Goal: Information Seeking & Learning: Understand process/instructions

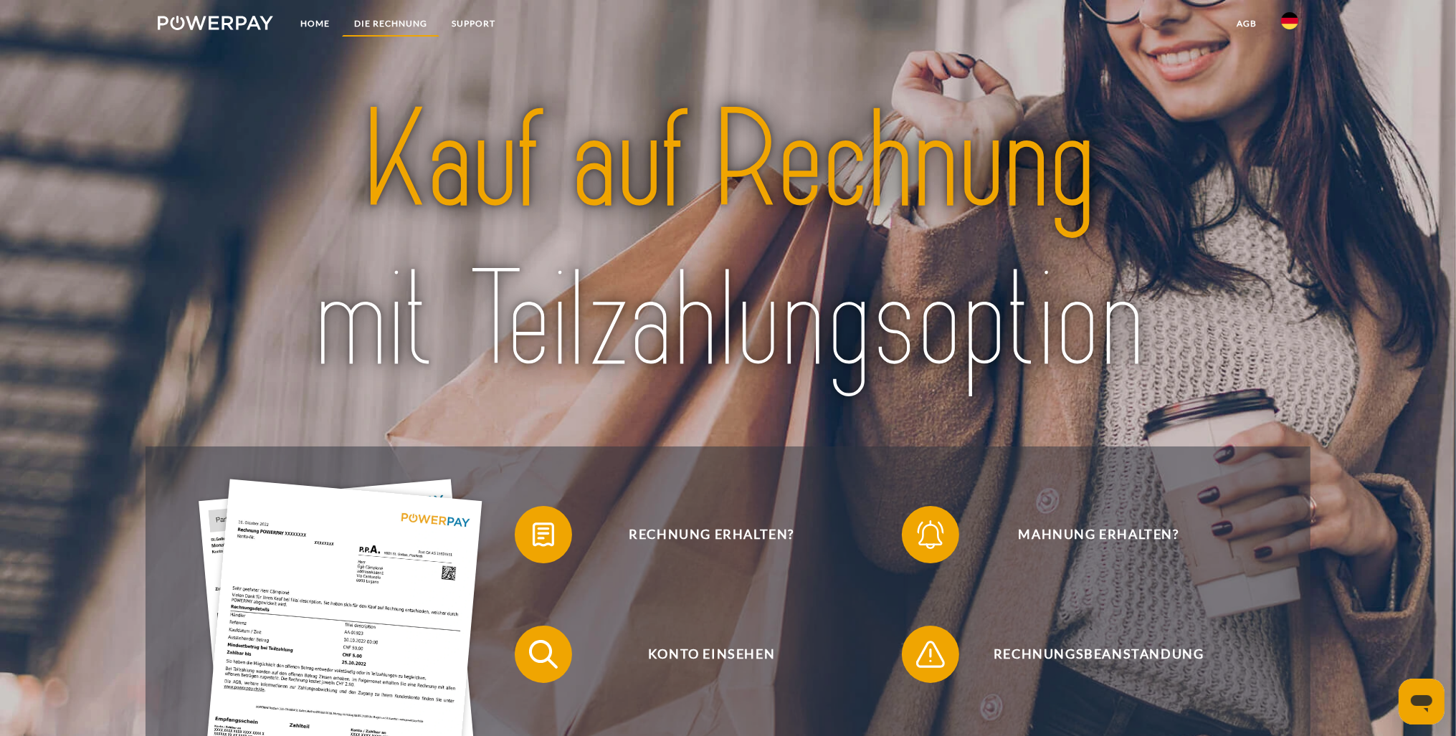
click at [412, 20] on link "DIE RECHNUNG" at bounding box center [391, 24] width 98 height 26
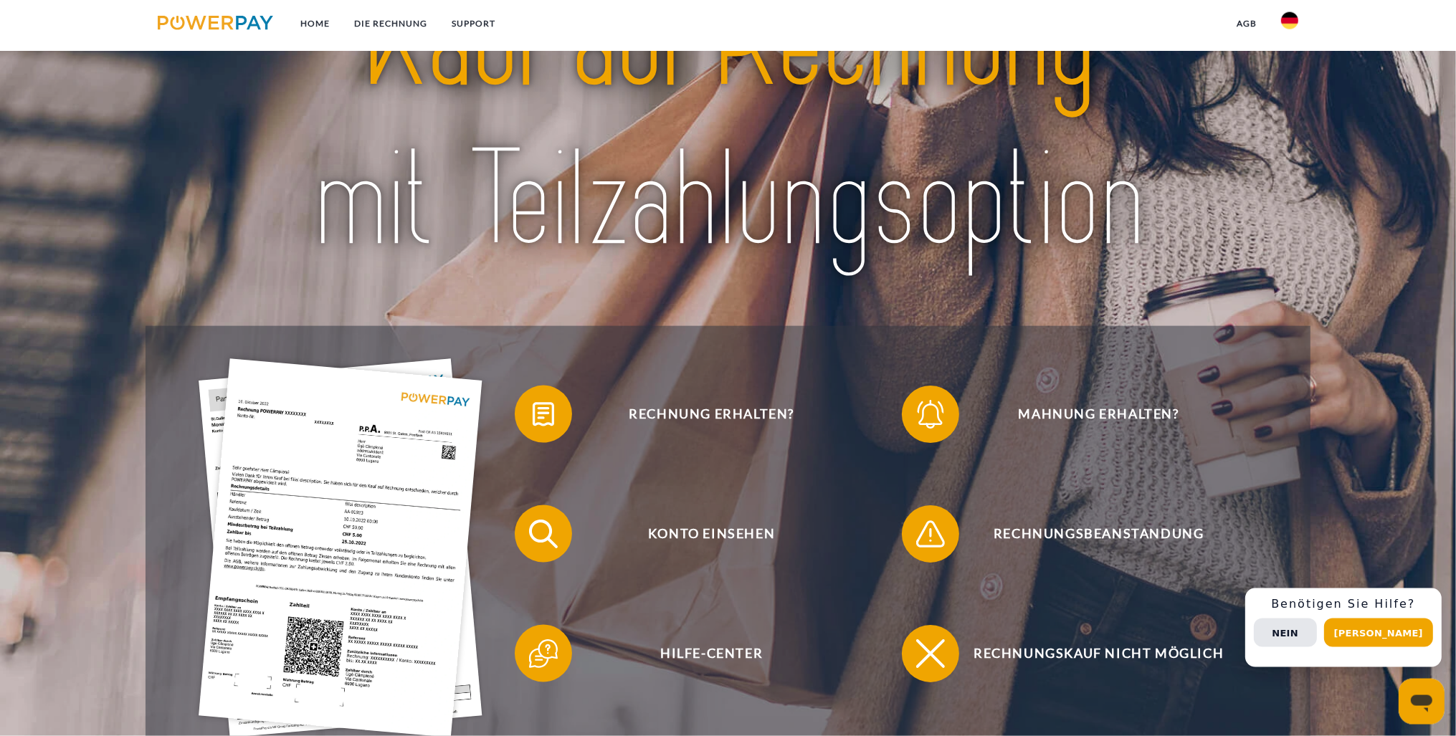
scroll to position [113, 0]
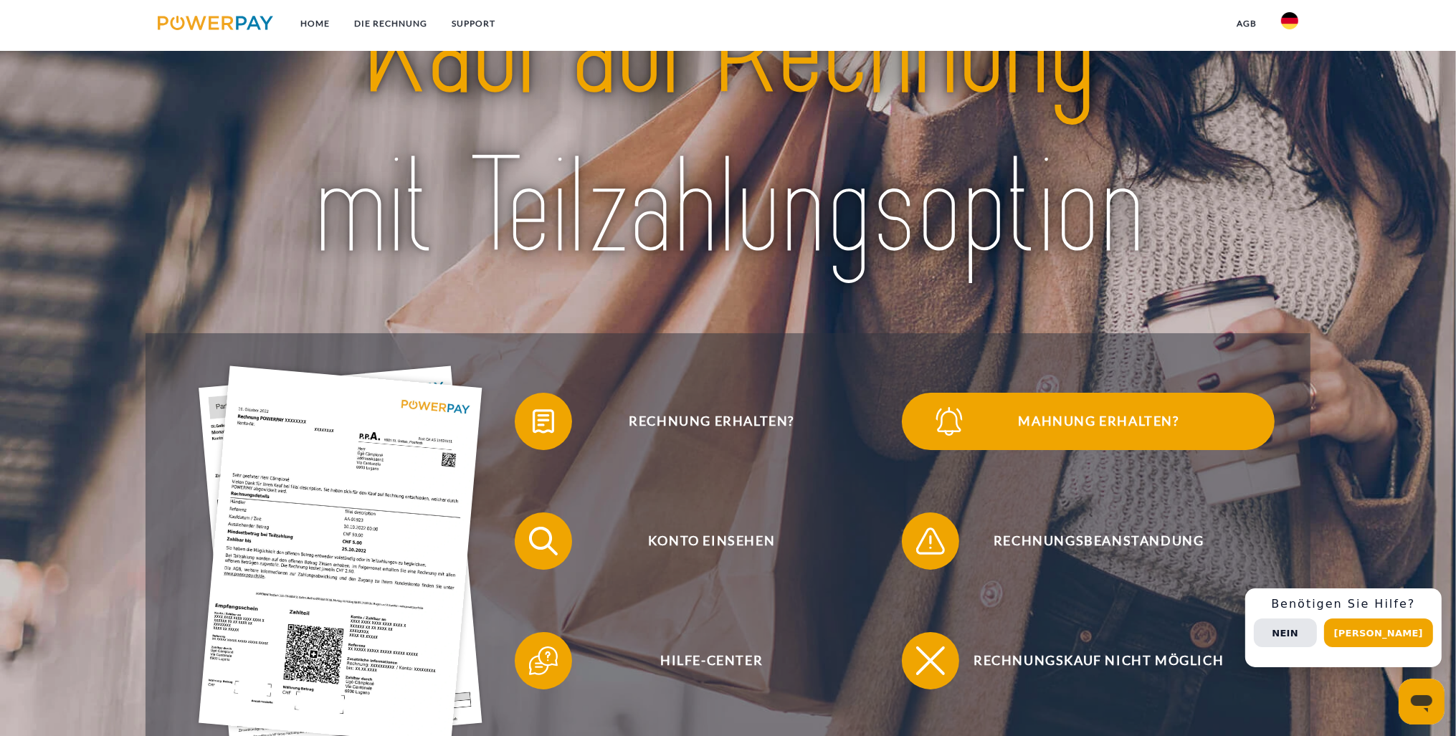
click at [1111, 417] on span "Mahnung erhalten?" at bounding box center [1098, 421] width 351 height 57
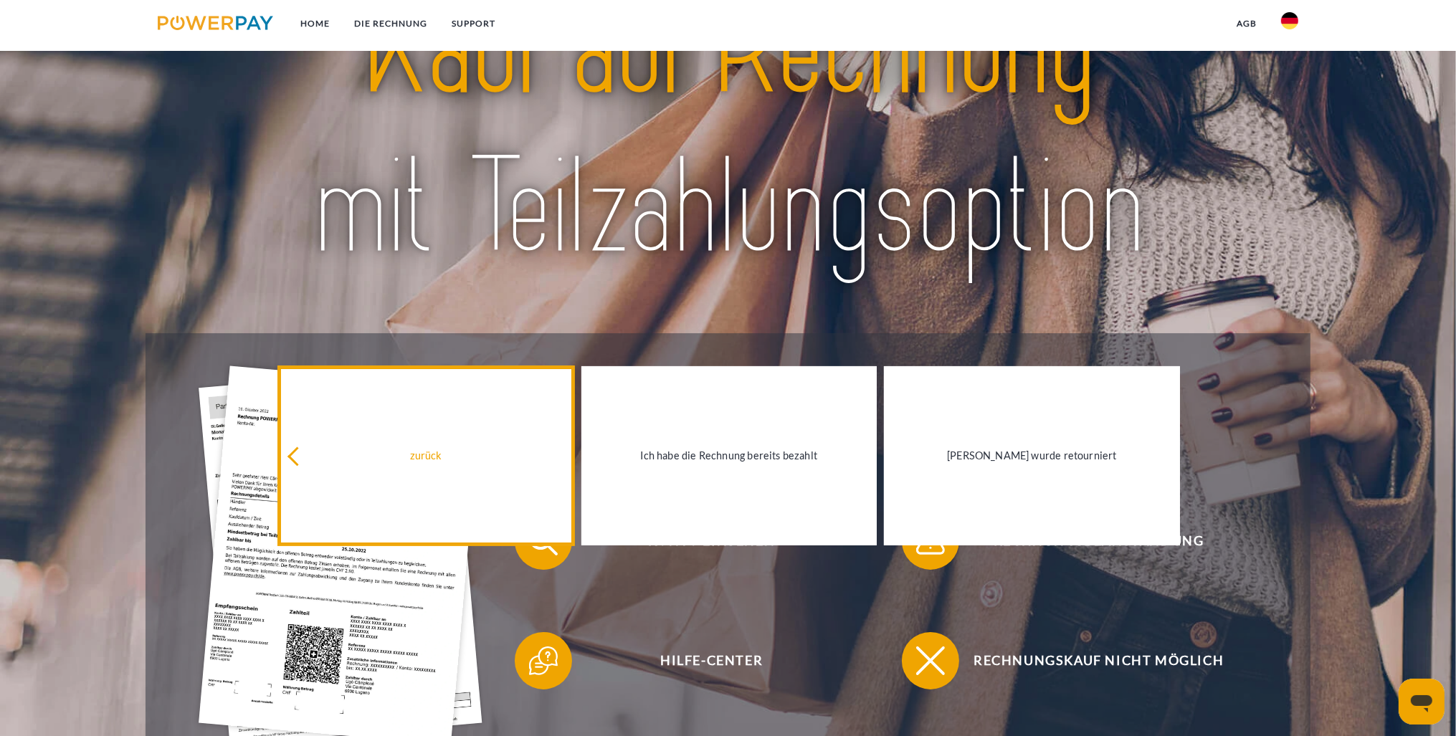
click at [423, 524] on link "zurück" at bounding box center [426, 455] width 296 height 179
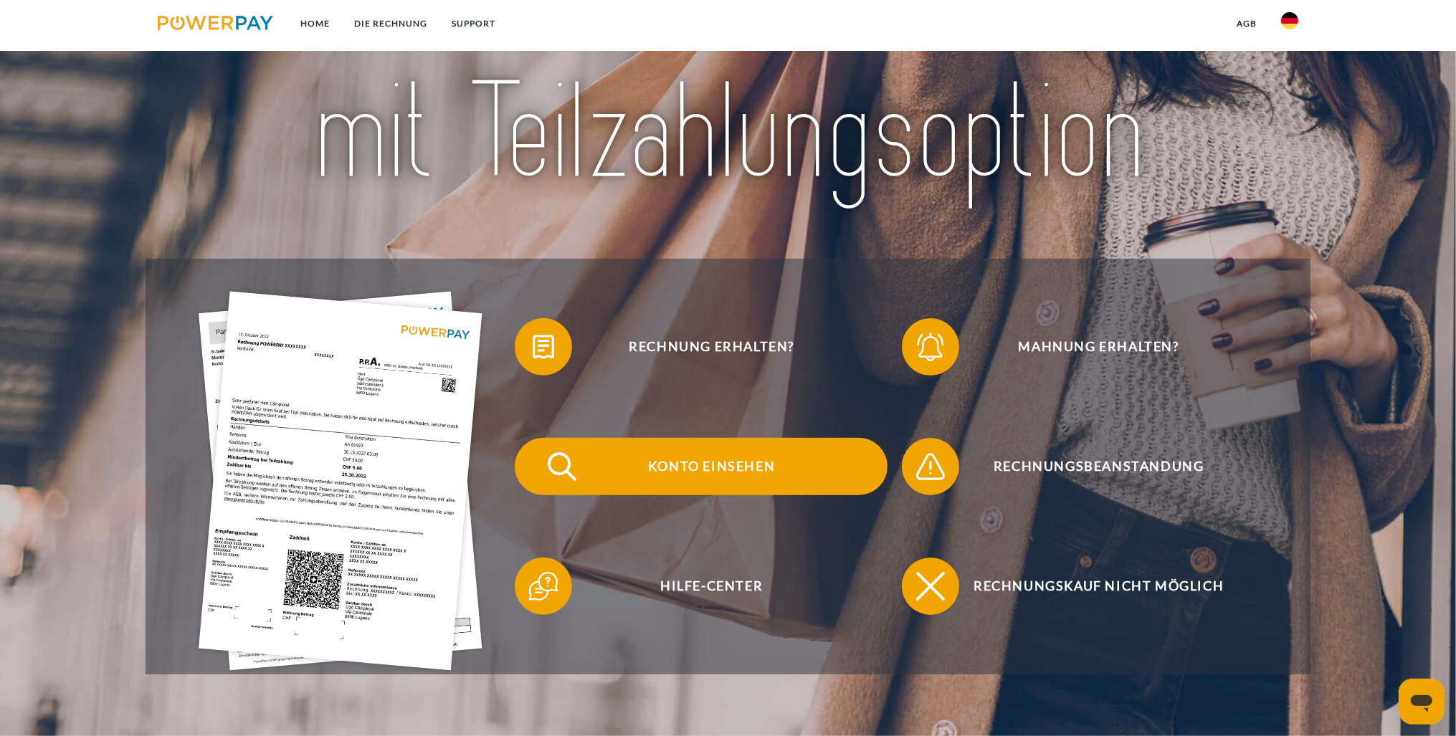
scroll to position [189, 0]
click at [738, 469] on span "Konto einsehen" at bounding box center [711, 465] width 351 height 57
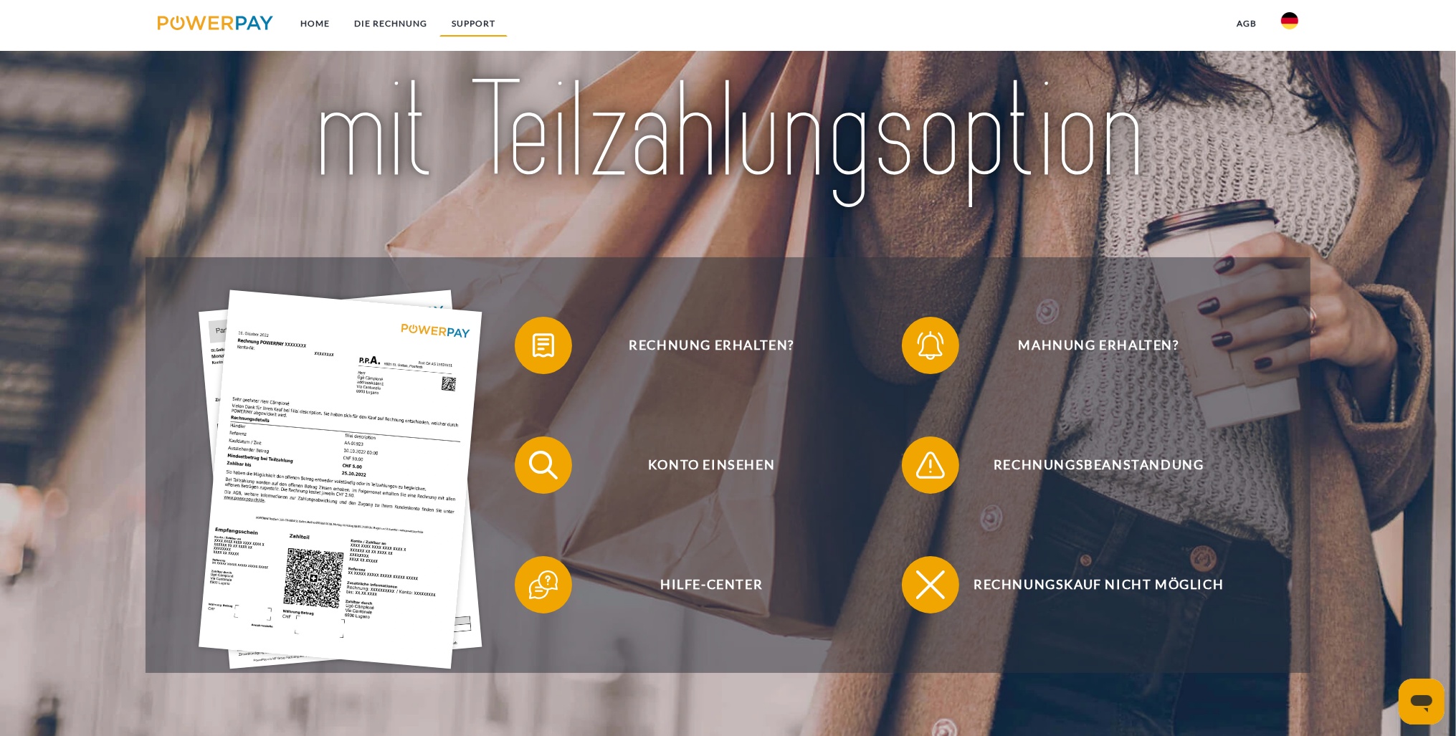
click at [476, 32] on link "SUPPORT" at bounding box center [474, 24] width 68 height 26
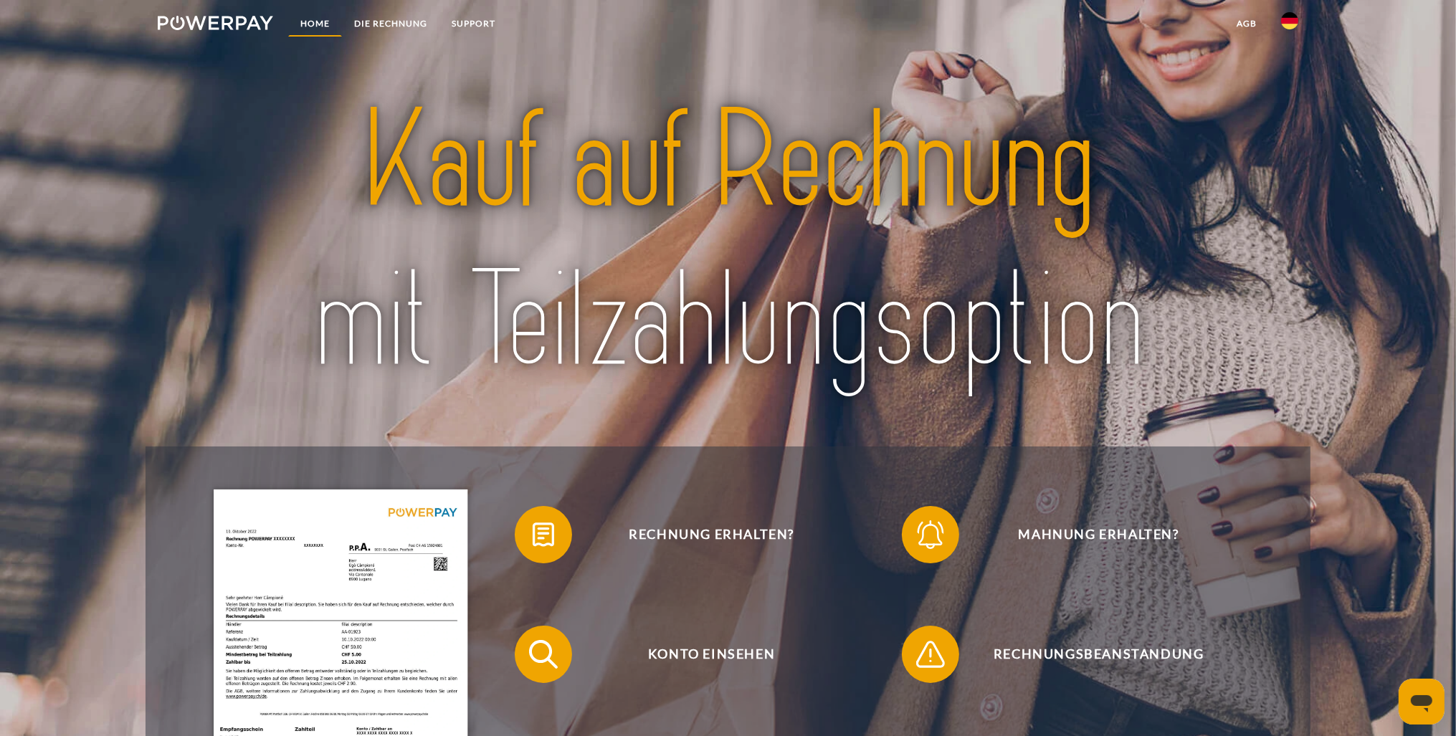
click at [308, 26] on link "Home" at bounding box center [315, 24] width 54 height 26
click at [211, 24] on img at bounding box center [215, 23] width 115 height 14
click at [492, 24] on link "SUPPORT" at bounding box center [474, 24] width 68 height 26
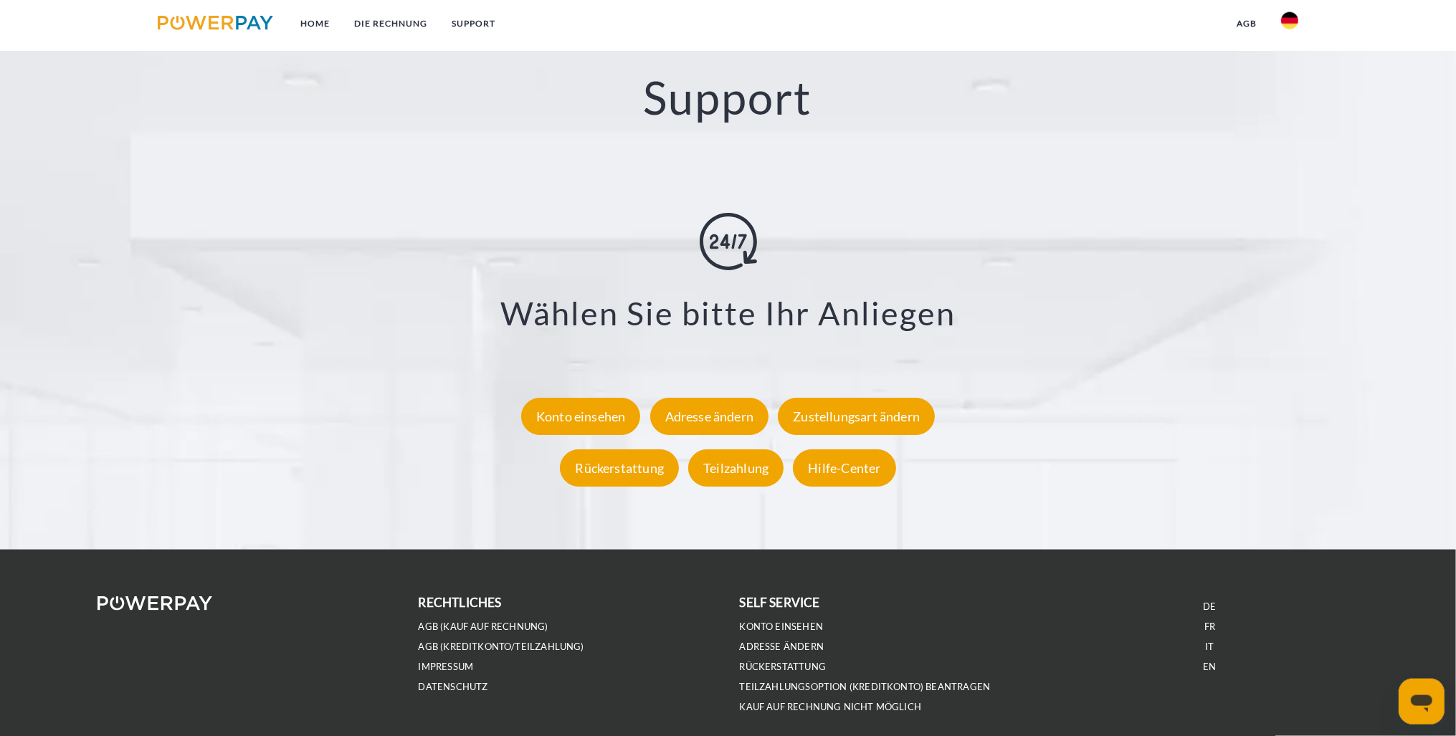
scroll to position [2554, 0]
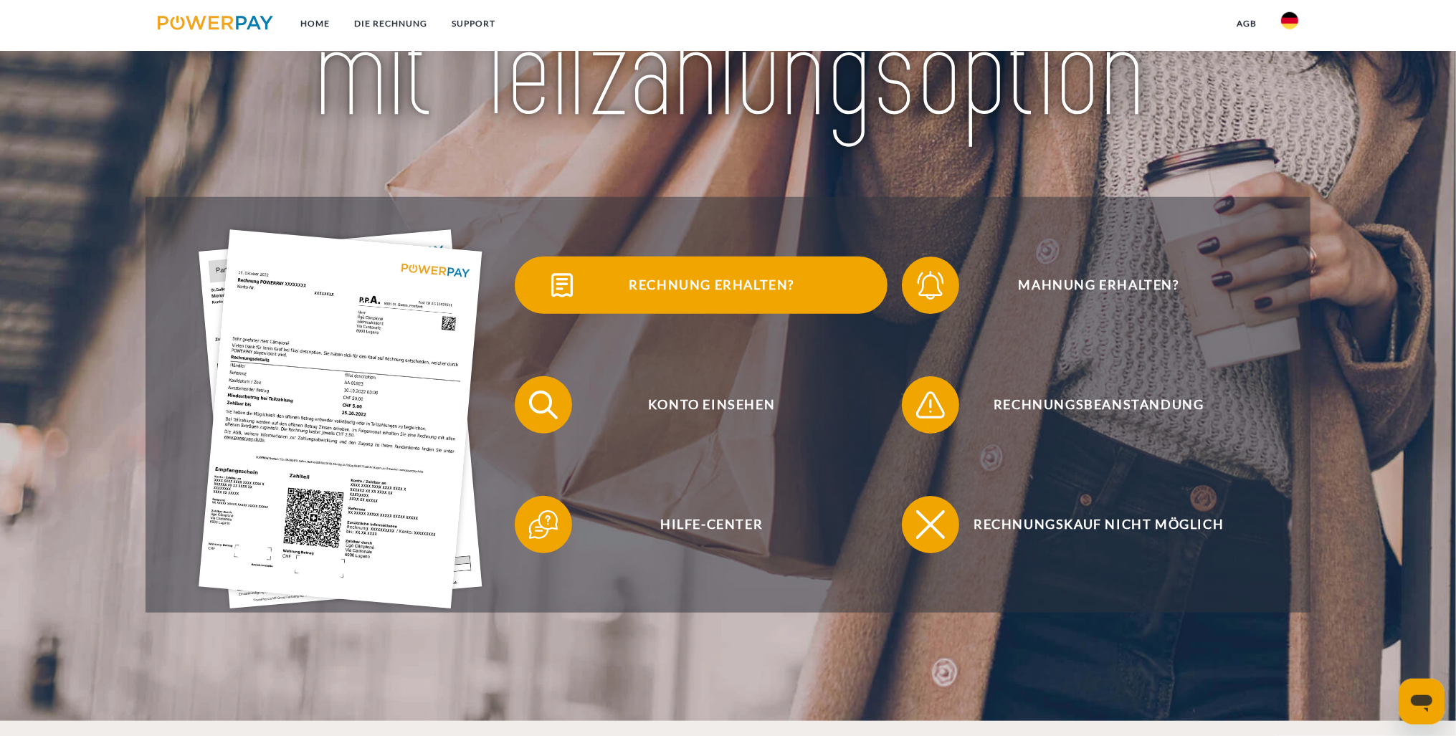
scroll to position [227, 0]
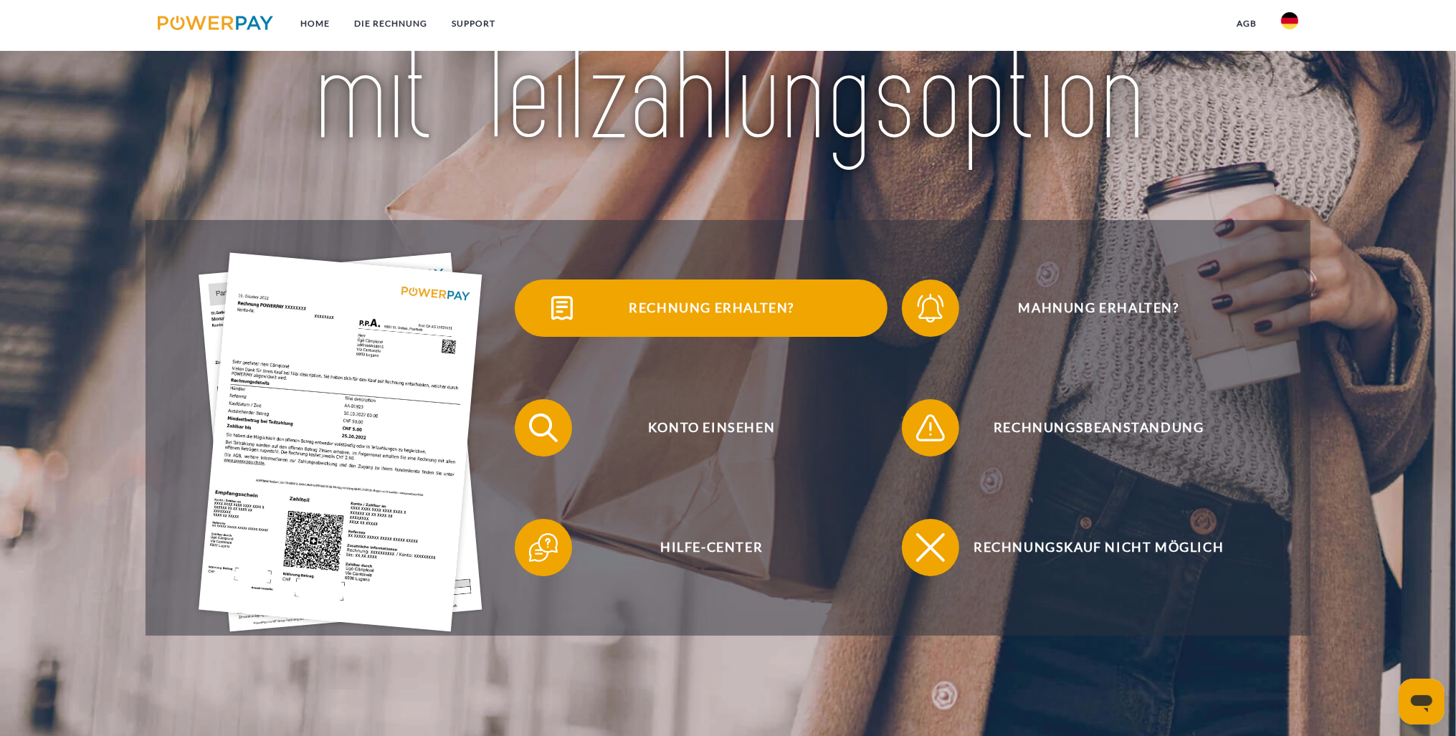
click at [656, 311] on span "Rechnung erhalten?" at bounding box center [711, 308] width 351 height 57
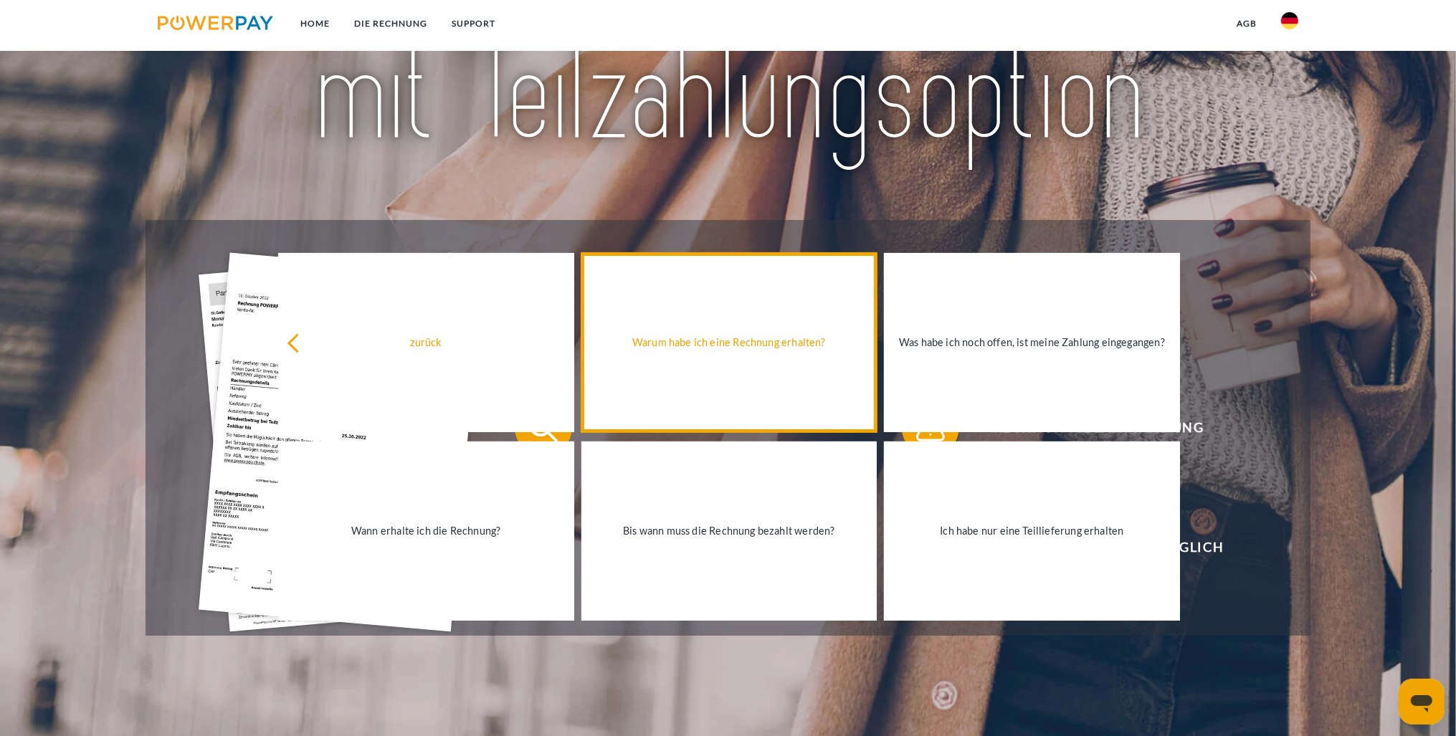
click at [713, 356] on link "Warum habe ich eine Rechnung erhalten?" at bounding box center [730, 342] width 296 height 179
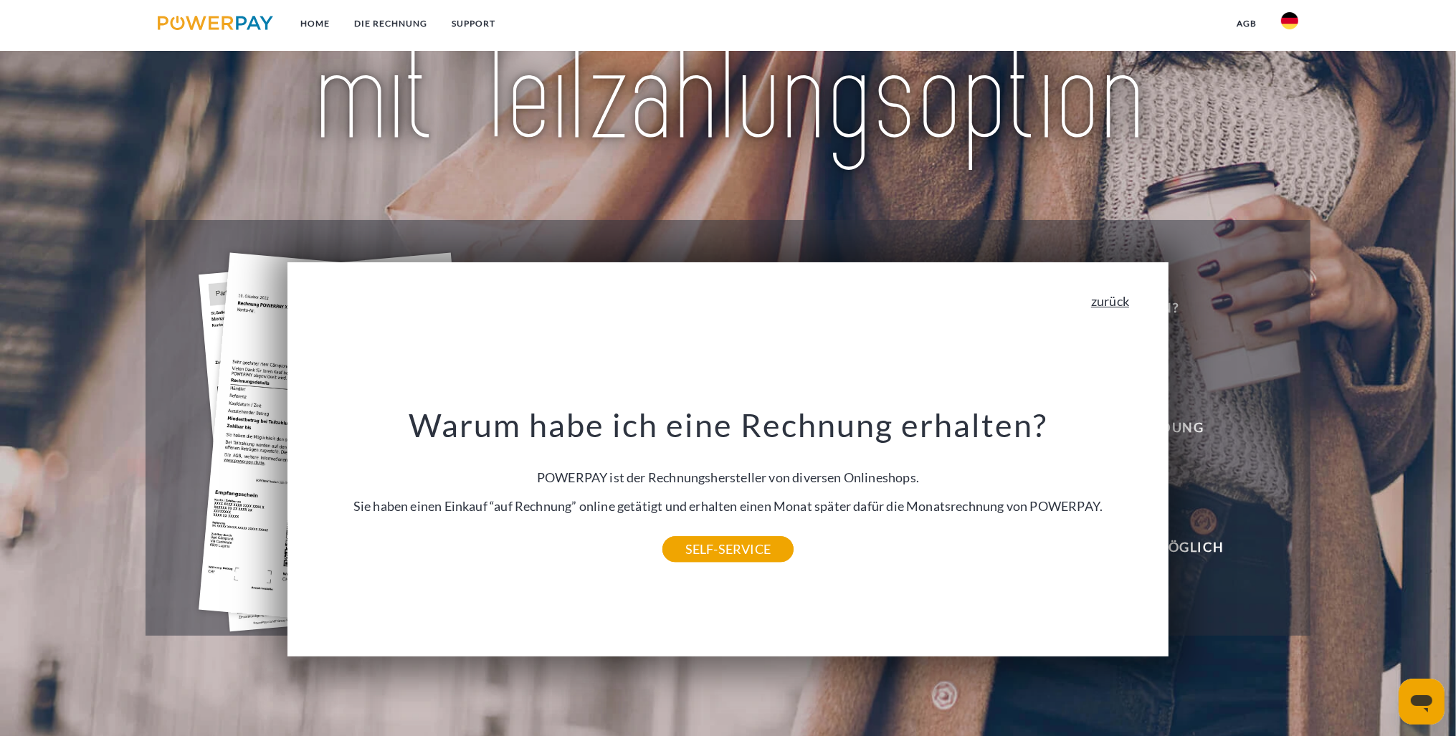
click at [1116, 300] on link "zurück" at bounding box center [1110, 301] width 38 height 13
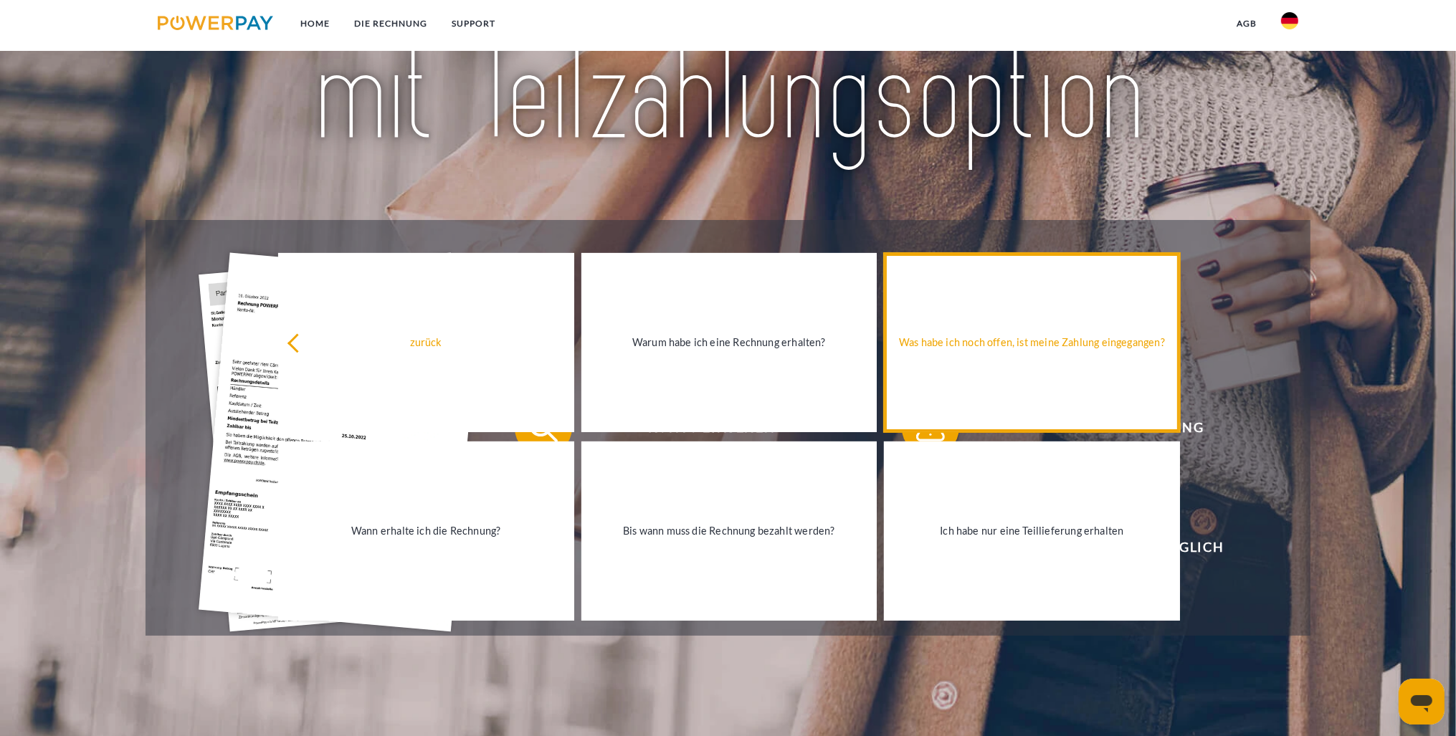
click at [1018, 377] on link "Was habe ich noch offen, ist meine Zahlung eingegangen?" at bounding box center [1032, 342] width 296 height 179
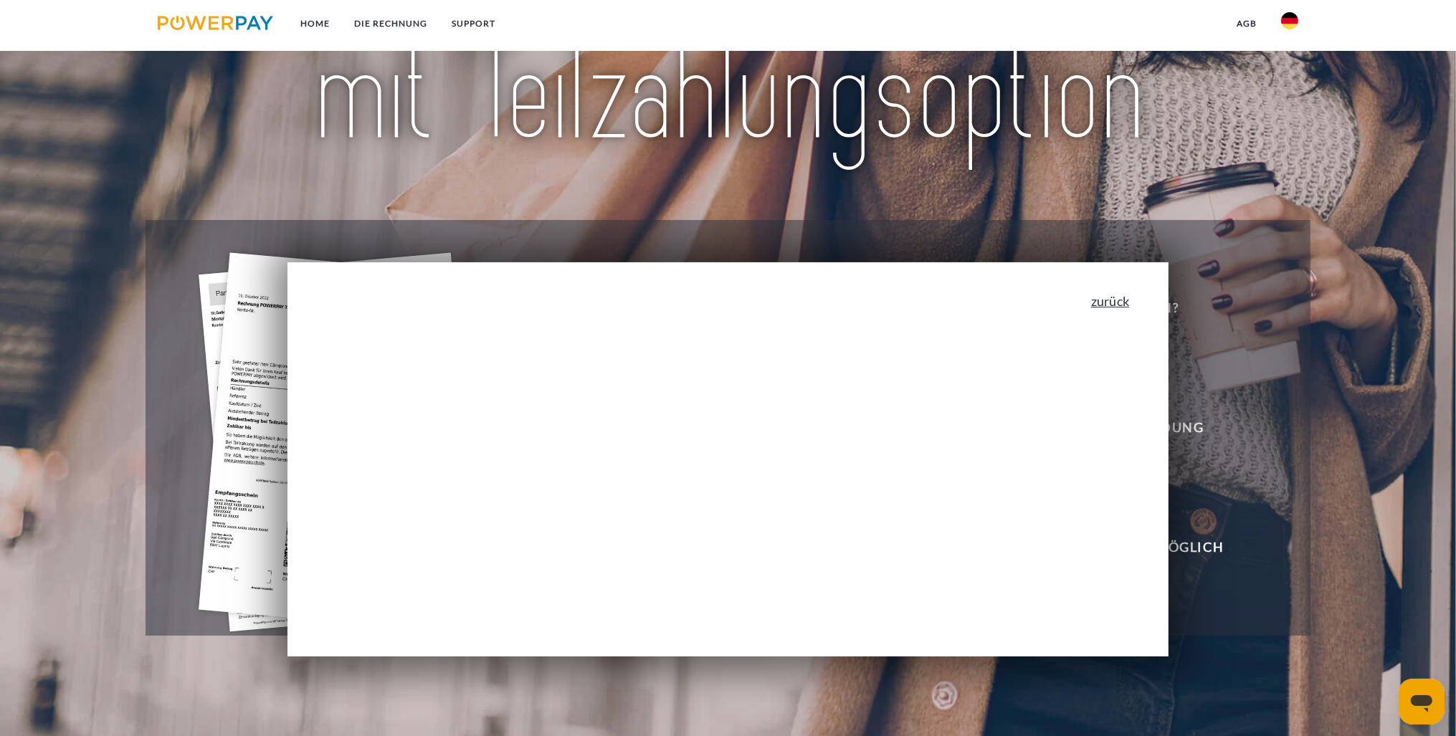
click at [1123, 308] on link "zurück" at bounding box center [1110, 301] width 38 height 13
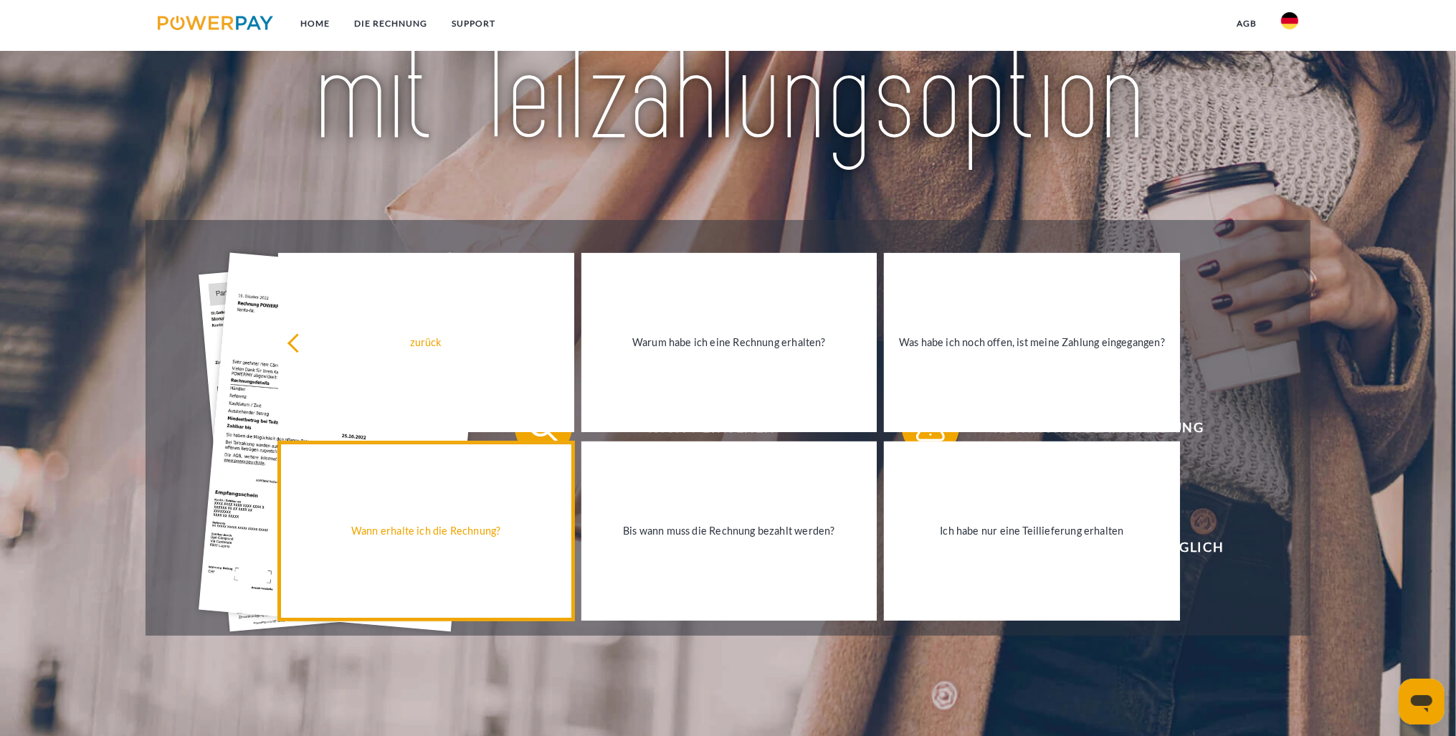
click at [509, 561] on link "Wann erhalte ich die Rechnung?" at bounding box center [426, 531] width 296 height 179
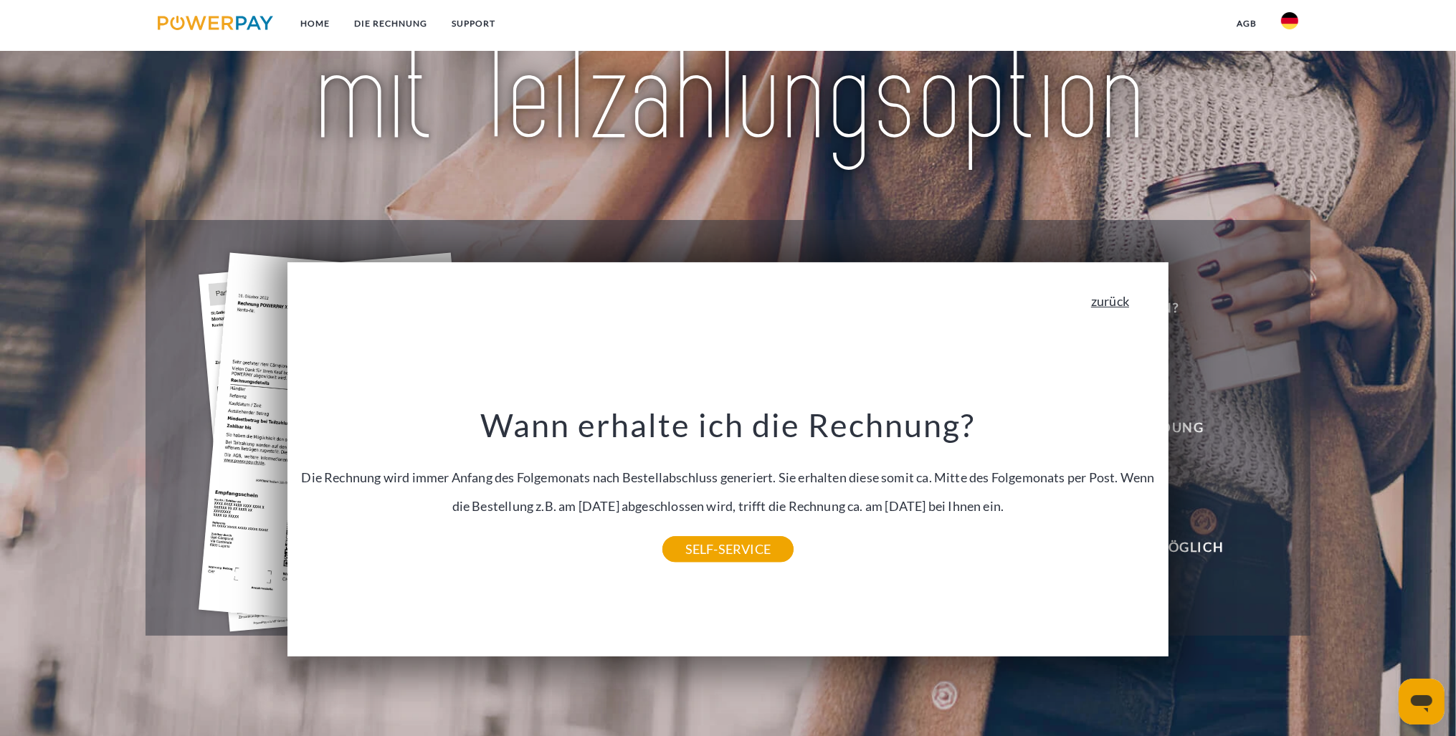
click at [1126, 308] on link "zurück" at bounding box center [1110, 301] width 38 height 13
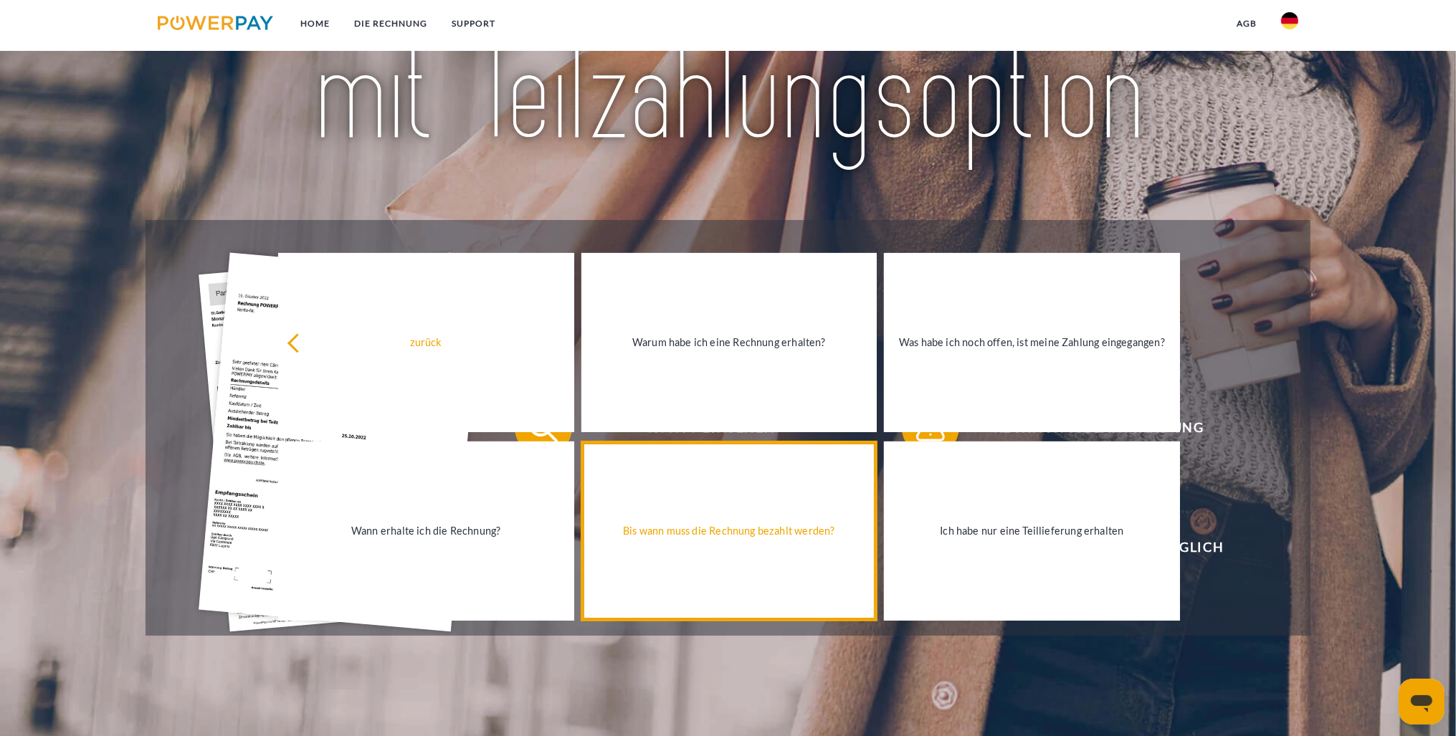
click at [734, 577] on link "Bis wann muss die Rechnung bezahlt werden?" at bounding box center [730, 531] width 296 height 179
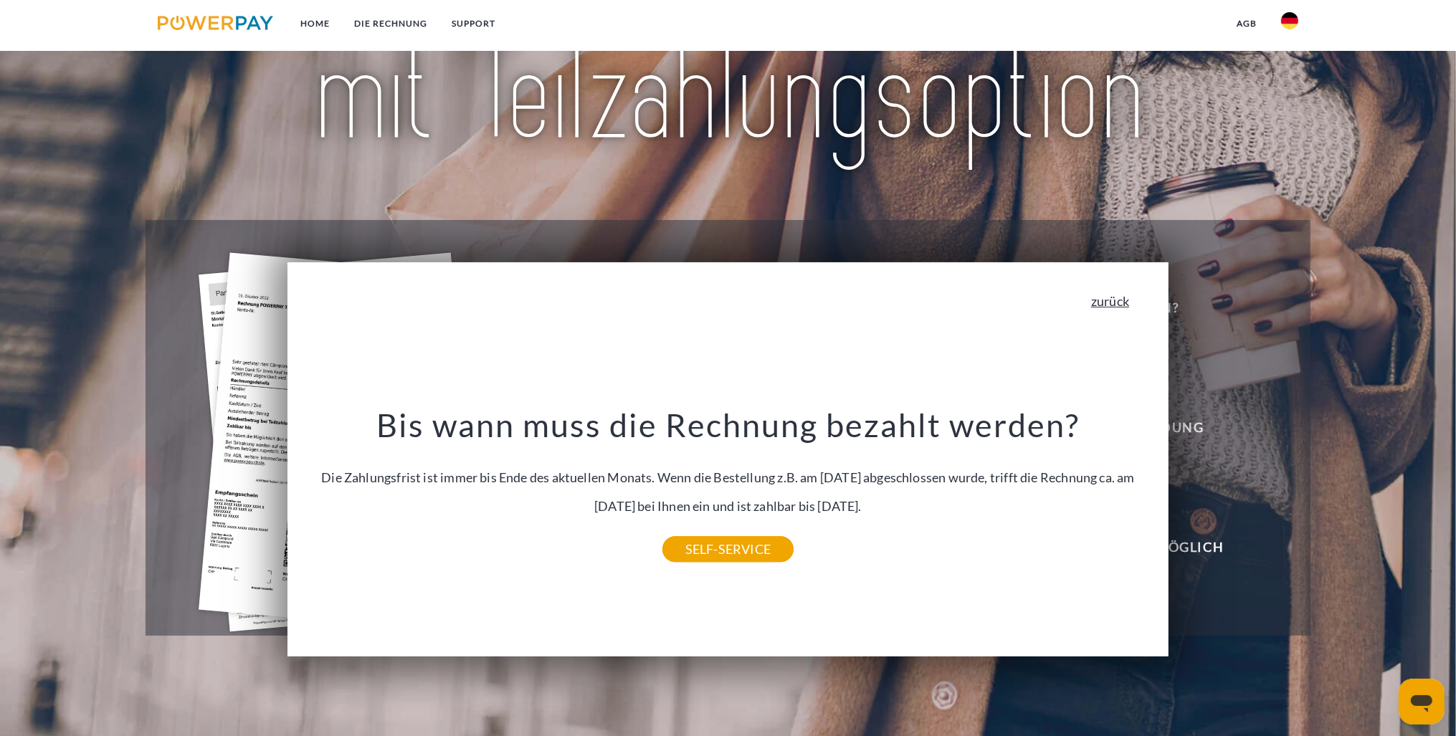
click at [1129, 306] on link "zurück" at bounding box center [1110, 301] width 38 height 13
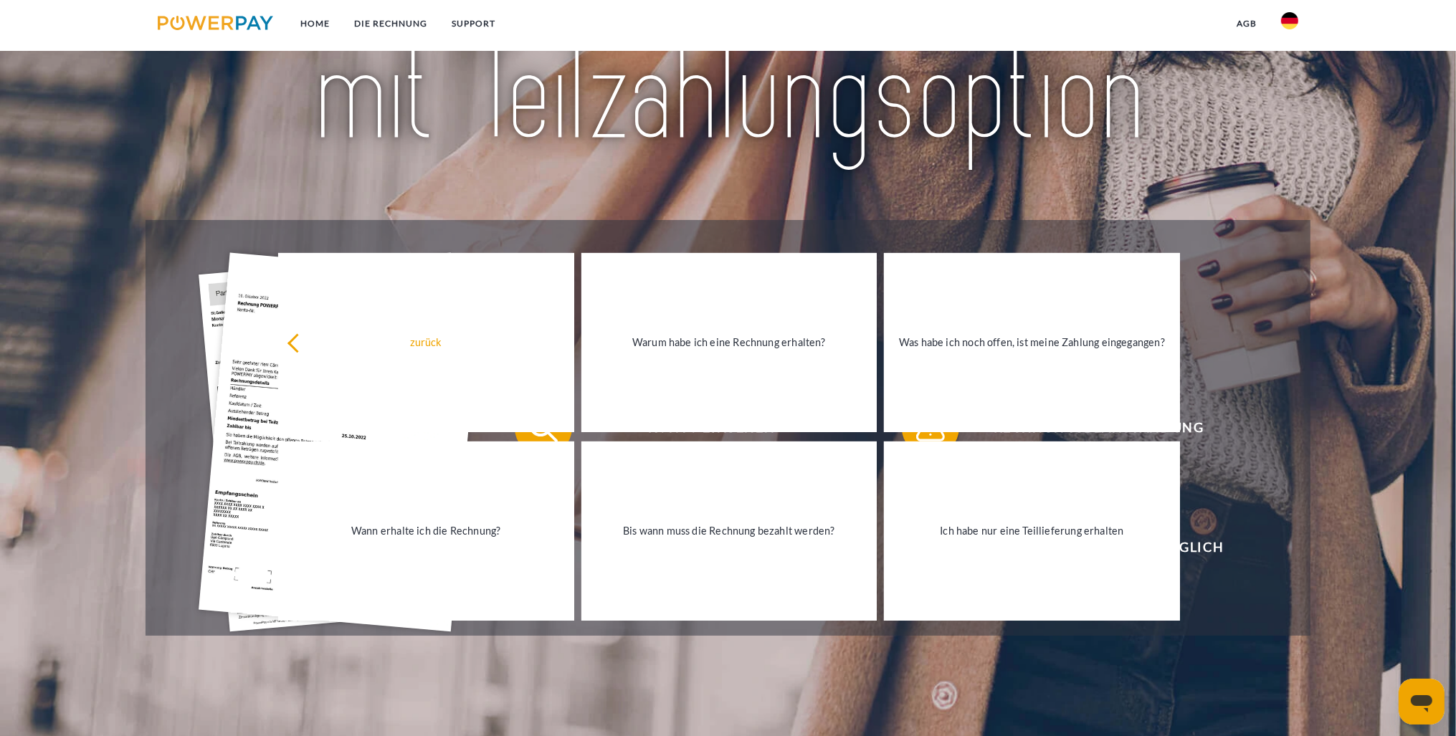
click at [1311, 425] on div "Rechnung erhalten? Mahnung erhalten? Konto einsehen" at bounding box center [728, 428] width 1165 height 416
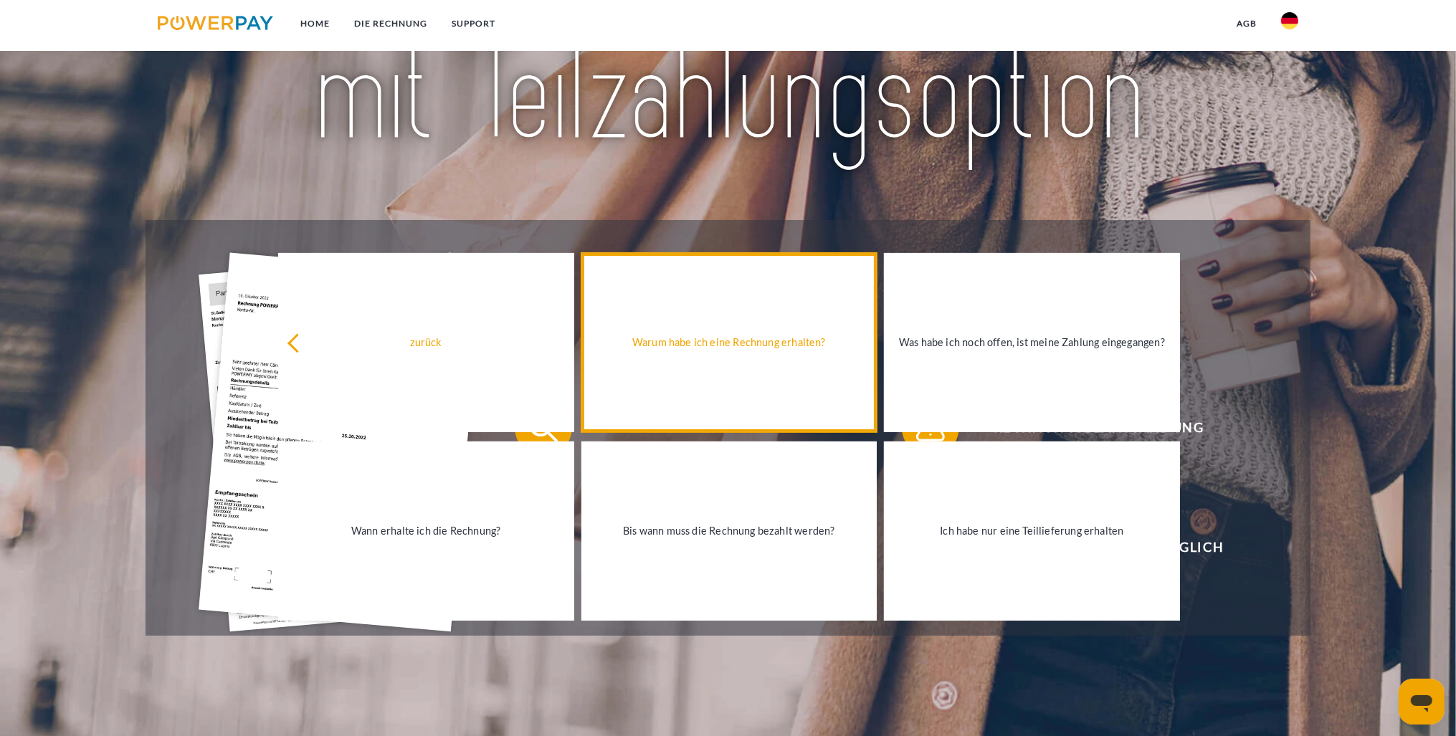
scroll to position [0, 0]
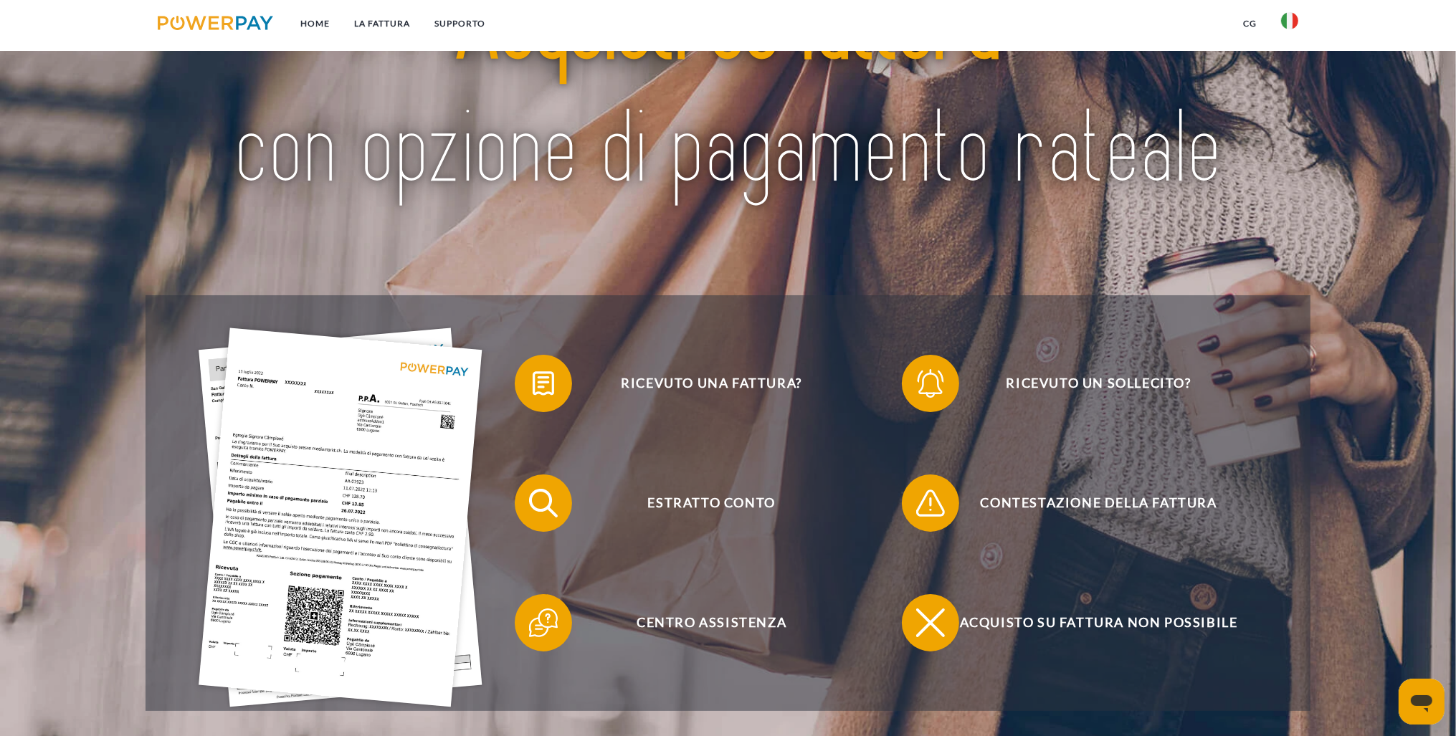
scroll to position [227, 0]
